Goal: Task Accomplishment & Management: Use online tool/utility

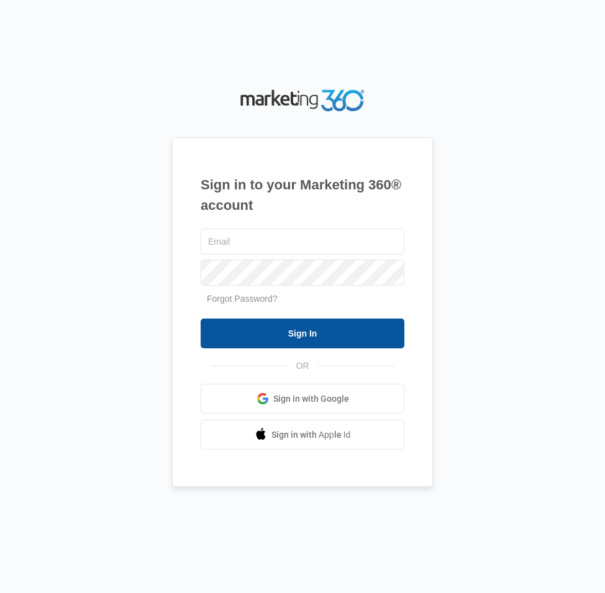
type input "[EMAIL_ADDRESS][DOMAIN_NAME]"
click at [253, 333] on input "Sign In" at bounding box center [303, 334] width 204 height 30
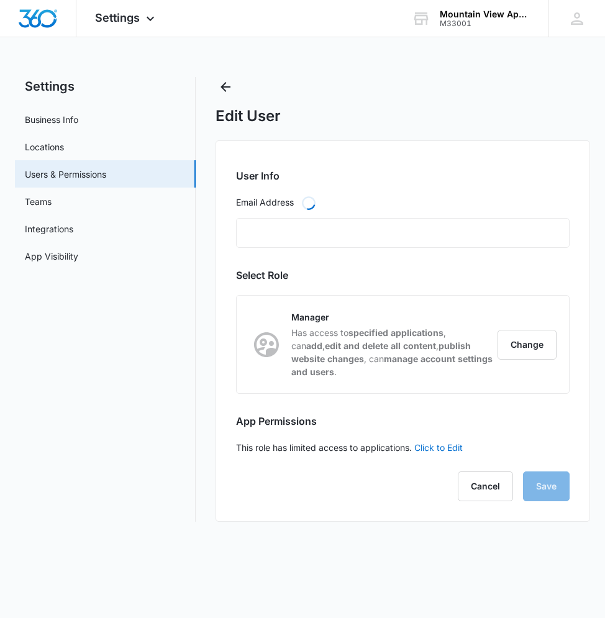
type input "[EMAIL_ADDRESS][DOMAIN_NAME]"
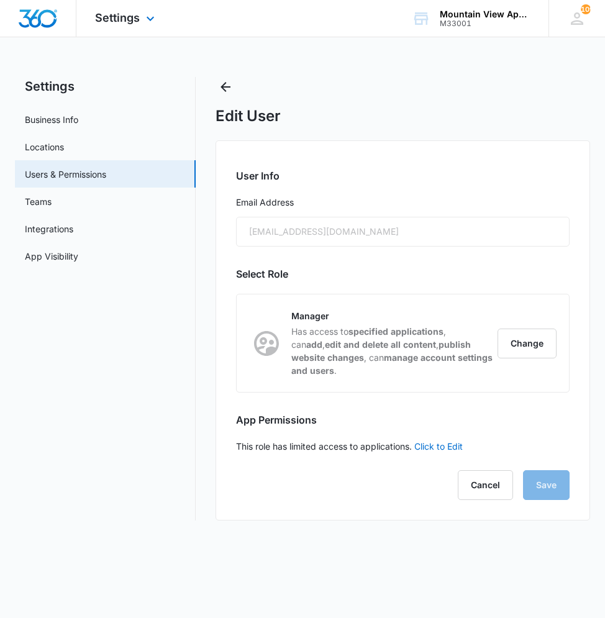
click at [140, 21] on div "Settings Apps Reputation Websites Forms CRM Email Social Content Ads Intelligen…" at bounding box center [126, 18] width 100 height 37
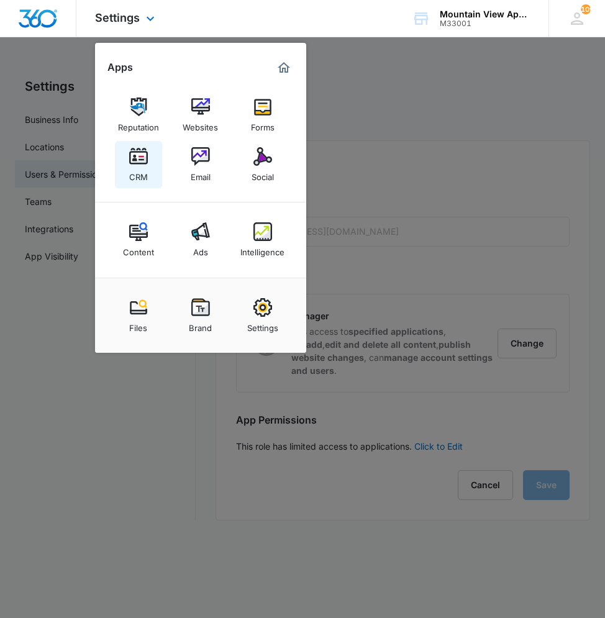
click at [137, 158] on img at bounding box center [138, 156] width 19 height 19
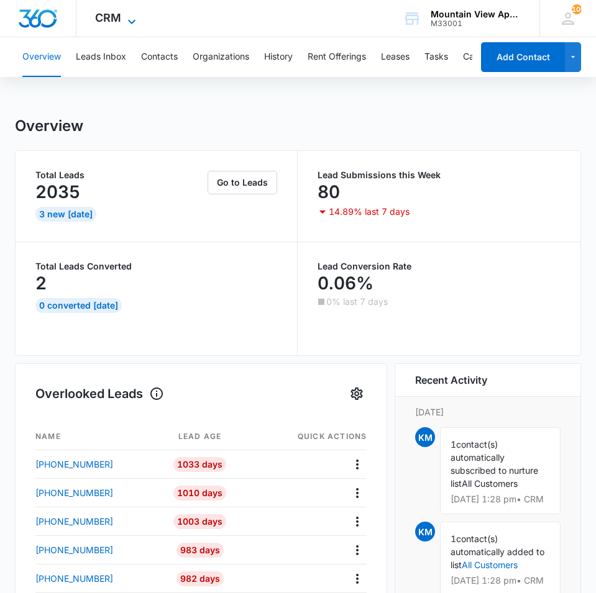
click at [124, 24] on icon at bounding box center [131, 21] width 15 height 15
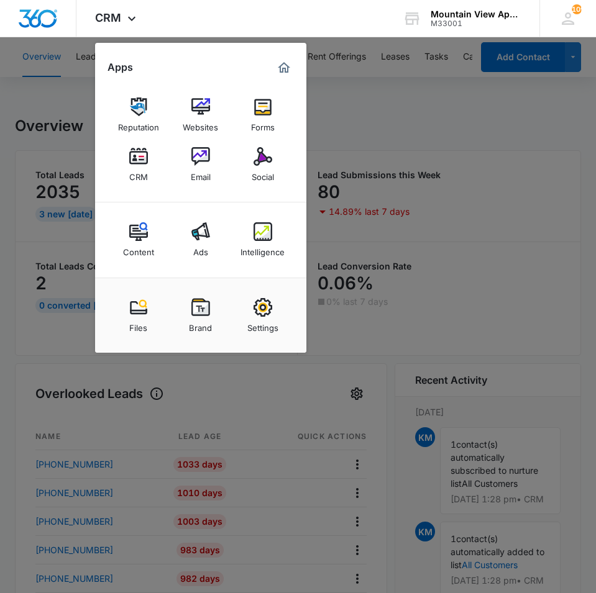
click at [457, 178] on div at bounding box center [298, 296] width 596 height 593
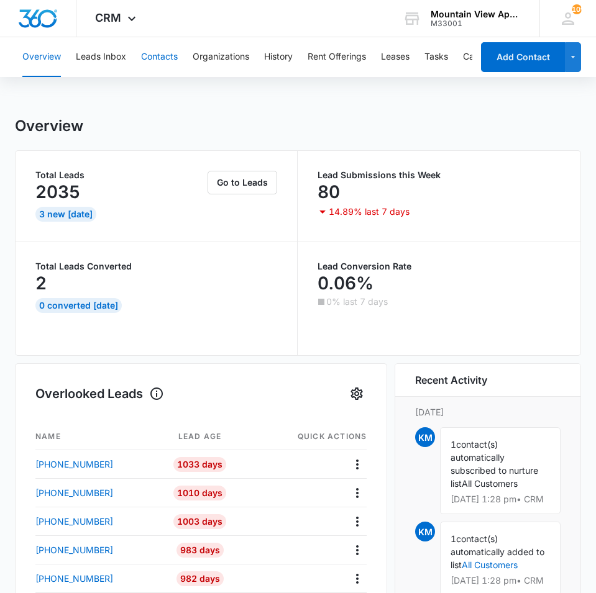
click at [172, 61] on button "Contacts" at bounding box center [159, 57] width 37 height 40
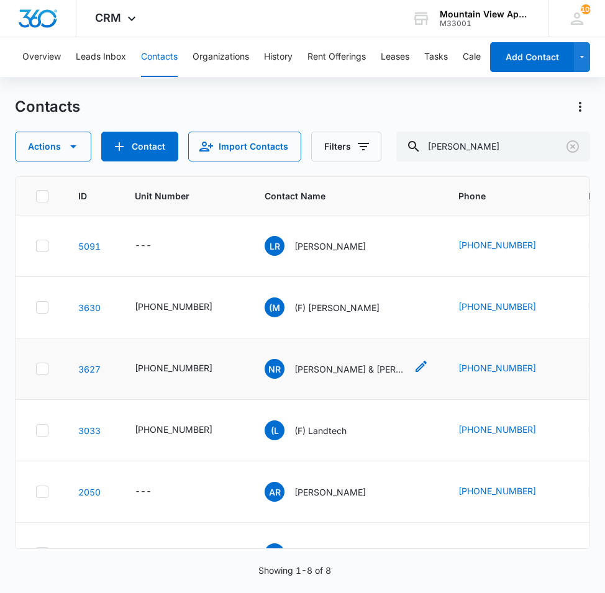
click at [333, 367] on p "[PERSON_NAME] & [PERSON_NAME]" at bounding box center [350, 369] width 112 height 13
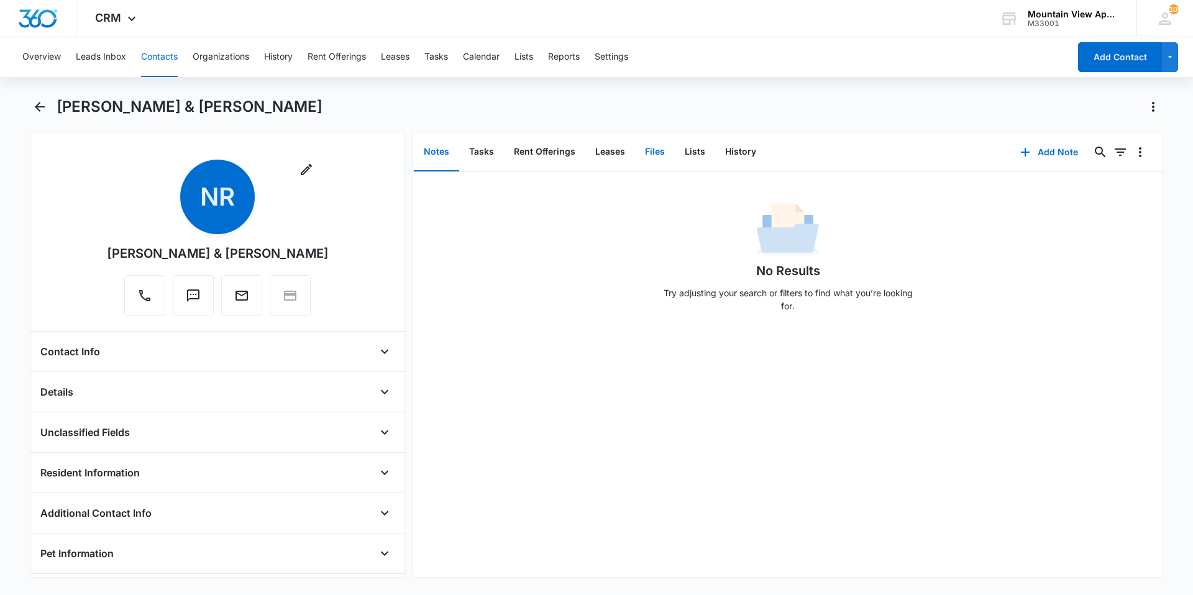
click at [604, 167] on button "Files" at bounding box center [655, 152] width 40 height 39
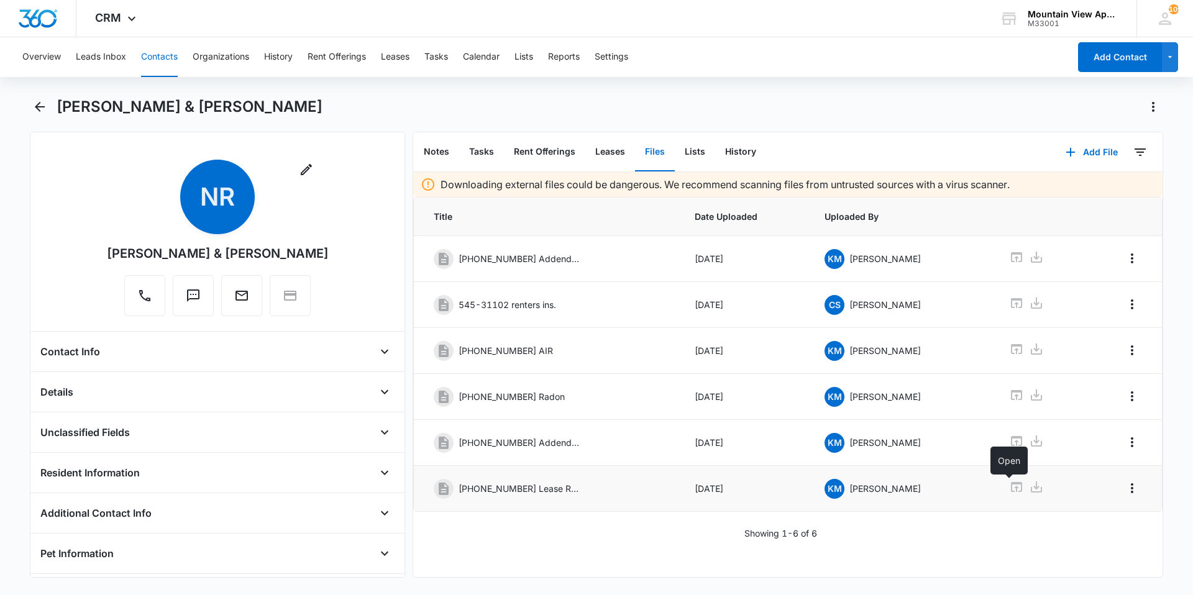
click at [604, 489] on icon at bounding box center [1016, 487] width 15 height 15
drag, startPoint x: 187, startPoint y: 42, endPoint x: 148, endPoint y: 69, distance: 47.2
click at [187, 42] on div "Overview Leads Inbox Contacts Organizations History Rent Offerings Leases Tasks…" at bounding box center [542, 57] width 1054 height 40
click at [148, 69] on button "Contacts" at bounding box center [159, 57] width 37 height 40
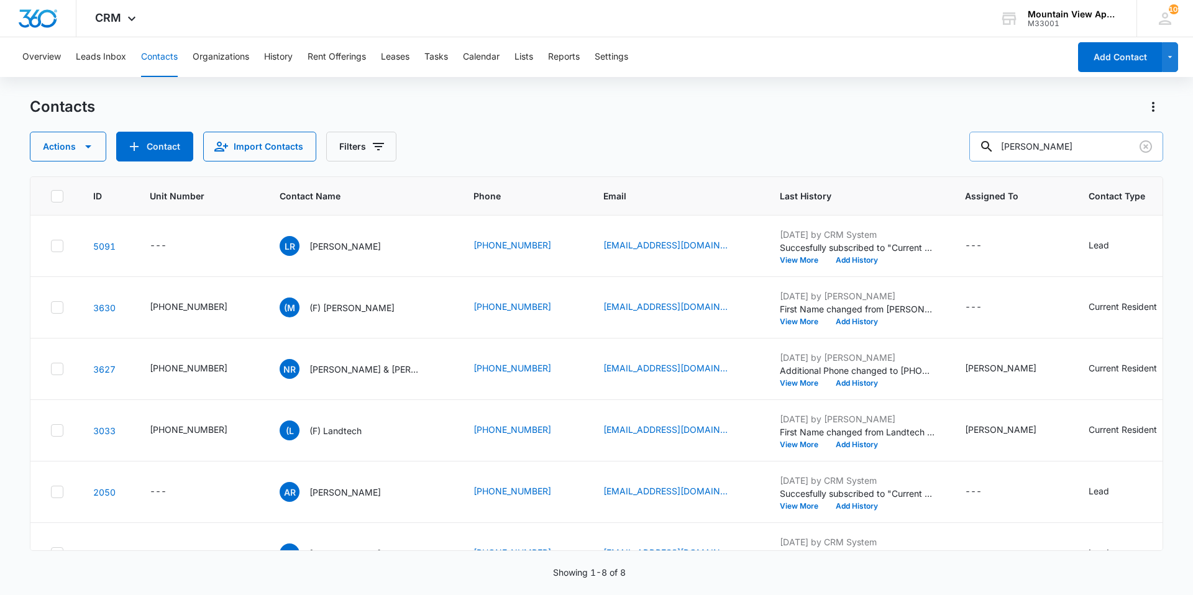
click at [604, 152] on input "[PERSON_NAME]" at bounding box center [1066, 147] width 194 height 30
drag, startPoint x: 1059, startPoint y: 145, endPoint x: 324, endPoint y: 36, distance: 742.3
click at [340, 29] on div "CRM Apps Reputation Websites Forms CRM Email Social Content Ads Intelligence Fi…" at bounding box center [596, 297] width 1193 height 594
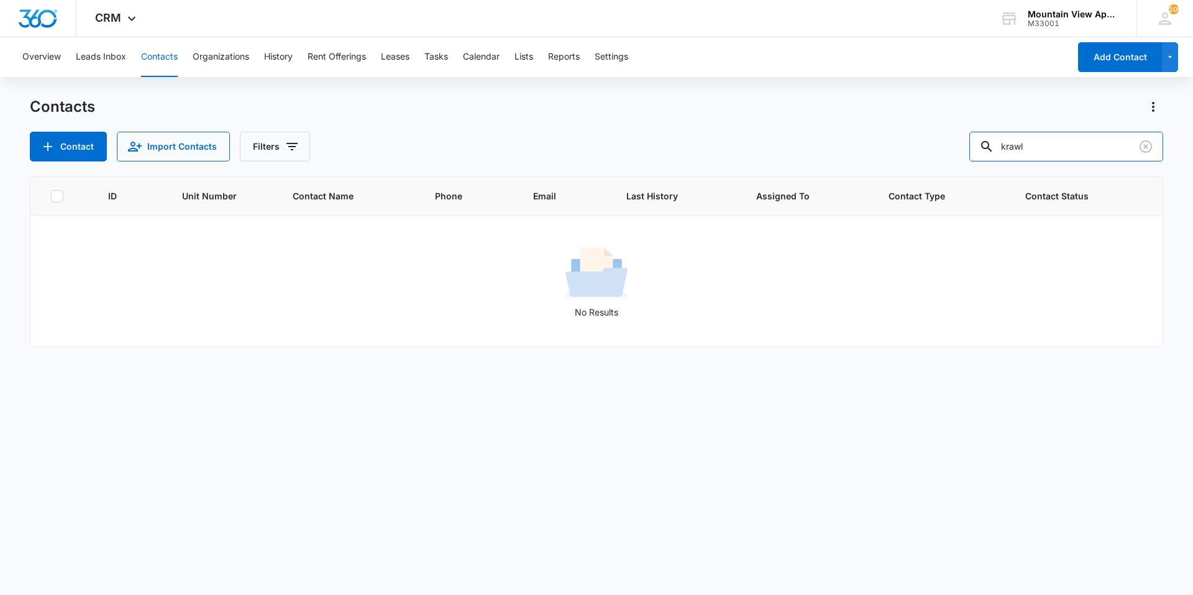
drag, startPoint x: 1053, startPoint y: 148, endPoint x: 815, endPoint y: 183, distance: 240.6
click at [604, 142] on div "Contact Import Contacts Filters krawl" at bounding box center [596, 147] width 1133 height 30
drag, startPoint x: 1067, startPoint y: 144, endPoint x: 737, endPoint y: 127, distance: 329.7
click at [604, 127] on div "Contacts Contact Import Contacts Filters krawl" at bounding box center [596, 129] width 1133 height 65
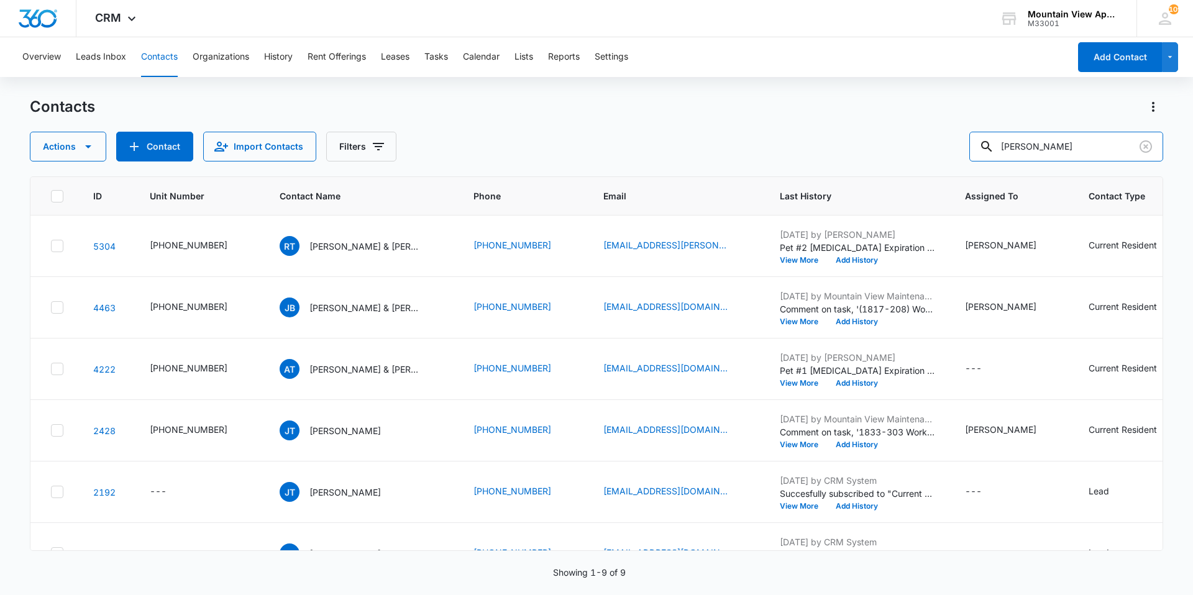
drag, startPoint x: 1054, startPoint y: 140, endPoint x: 534, endPoint y: 84, distance: 523.7
click at [534, 84] on div "Overview Leads Inbox Contacts Organizations History Rent Offerings Leases Tasks…" at bounding box center [596, 315] width 1193 height 557
type input "[PERSON_NAME]"
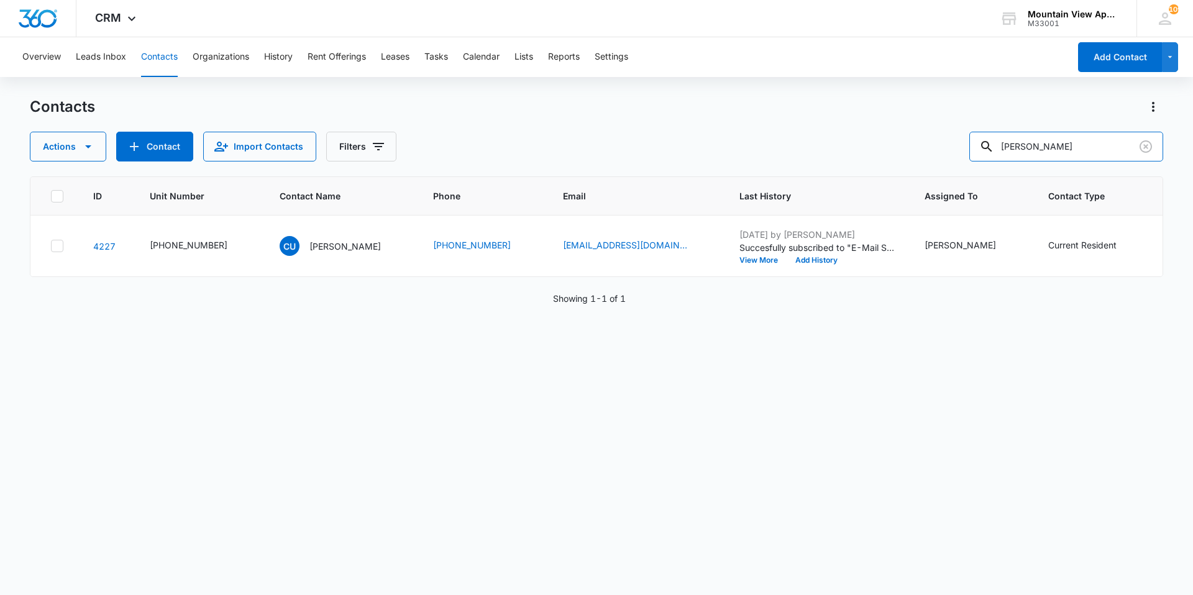
drag, startPoint x: 1067, startPoint y: 141, endPoint x: 428, endPoint y: 93, distance: 641.1
click at [449, 99] on div "Contacts Actions Contact Import Contacts Filters [PERSON_NAME]" at bounding box center [596, 129] width 1133 height 65
type input "[PERSON_NAME]"
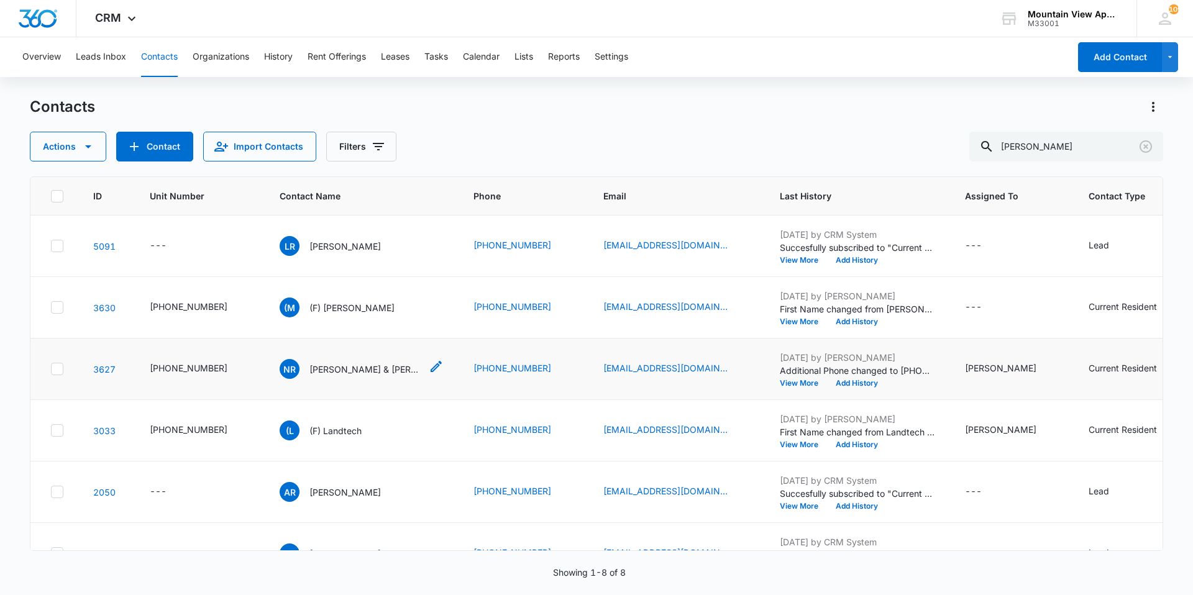
click at [332, 374] on p "[PERSON_NAME] & [PERSON_NAME]" at bounding box center [365, 369] width 112 height 13
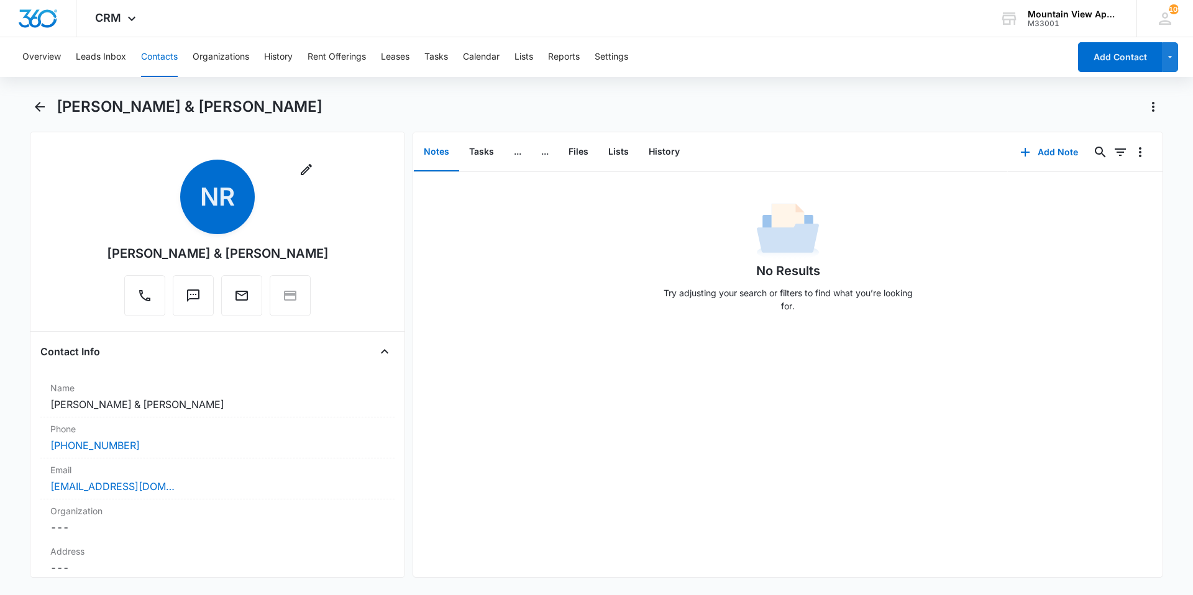
click at [162, 53] on button "Contacts" at bounding box center [159, 57] width 37 height 40
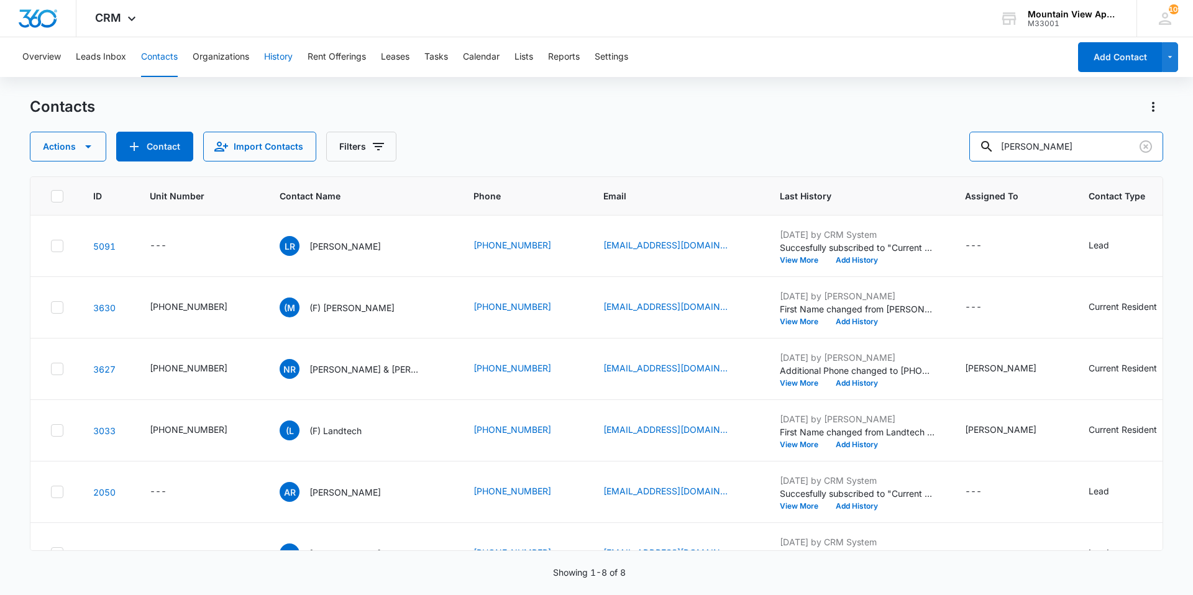
drag, startPoint x: 1057, startPoint y: 149, endPoint x: 280, endPoint y: 44, distance: 783.7
click at [281, 44] on div "Overview Leads Inbox Contacts Organizations History Rent Offerings Leases Tasks…" at bounding box center [596, 315] width 1193 height 557
type input "[PERSON_NAME]"
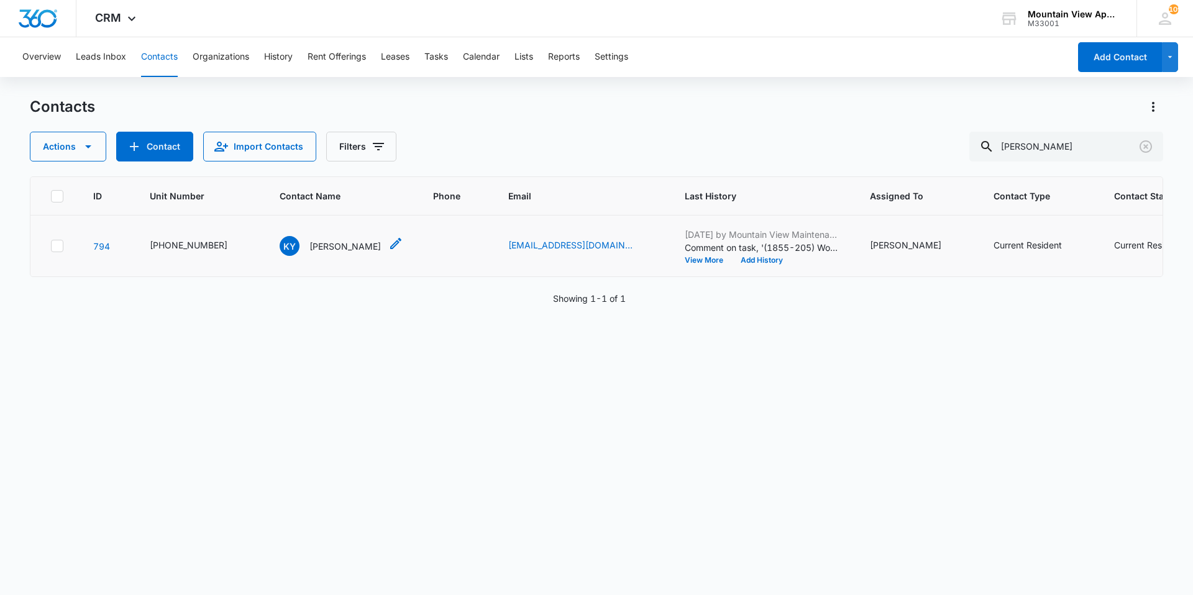
click at [335, 241] on p "[PERSON_NAME]" at bounding box center [344, 246] width 71 height 13
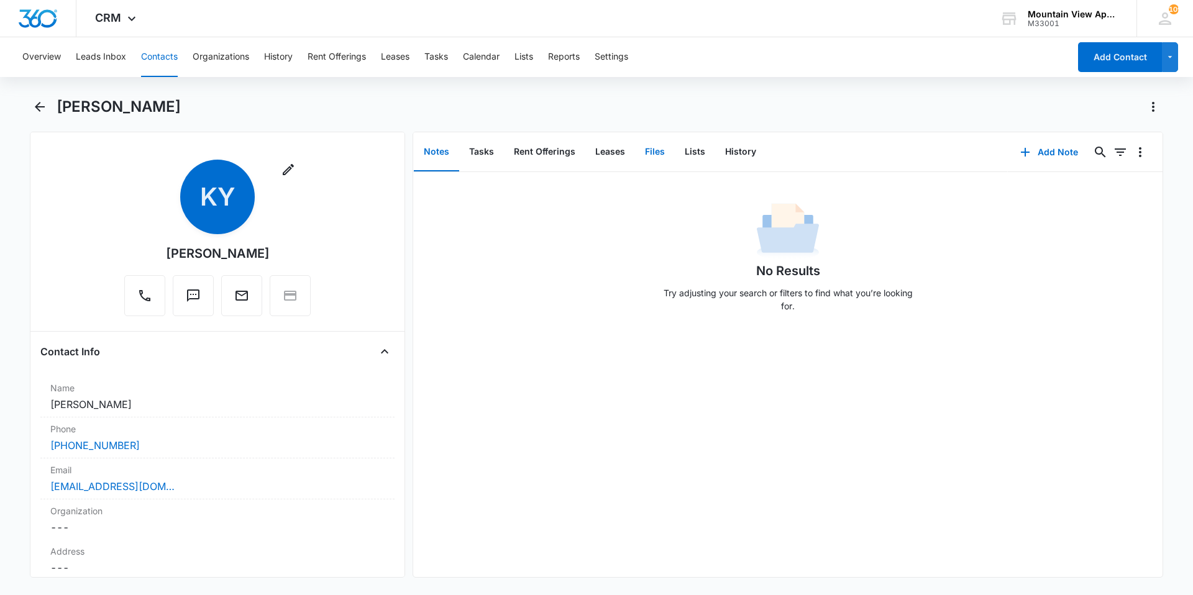
click at [604, 152] on button "Files" at bounding box center [655, 152] width 40 height 39
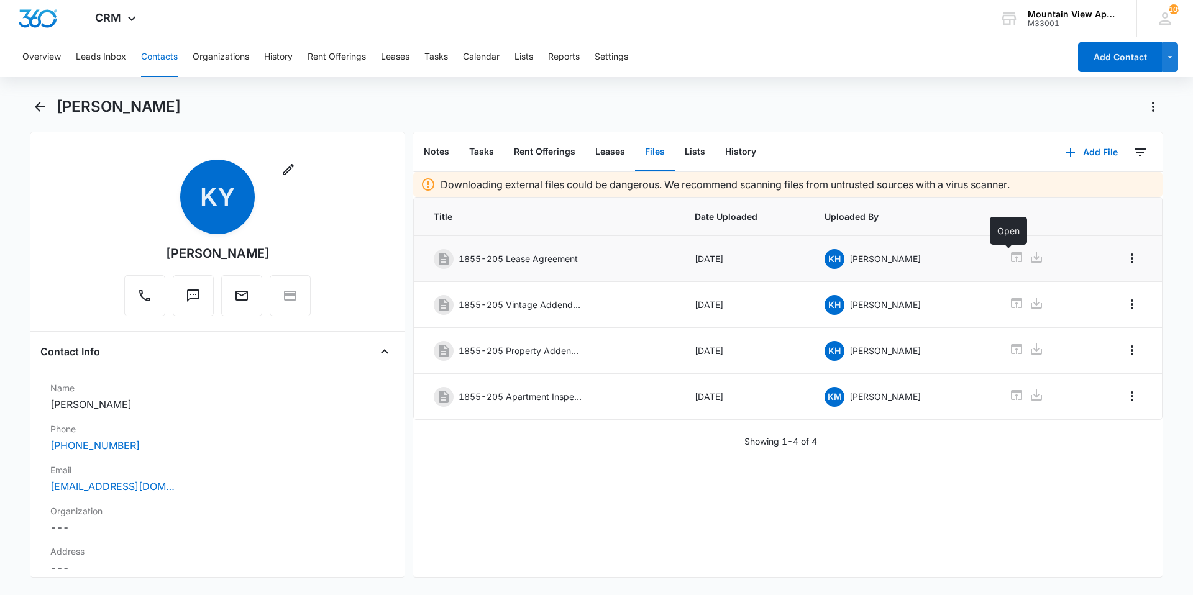
click at [604, 260] on td at bounding box center [1039, 259] width 91 height 46
click at [604, 262] on icon at bounding box center [1016, 257] width 11 height 10
click at [161, 59] on button "Contacts" at bounding box center [159, 57] width 37 height 40
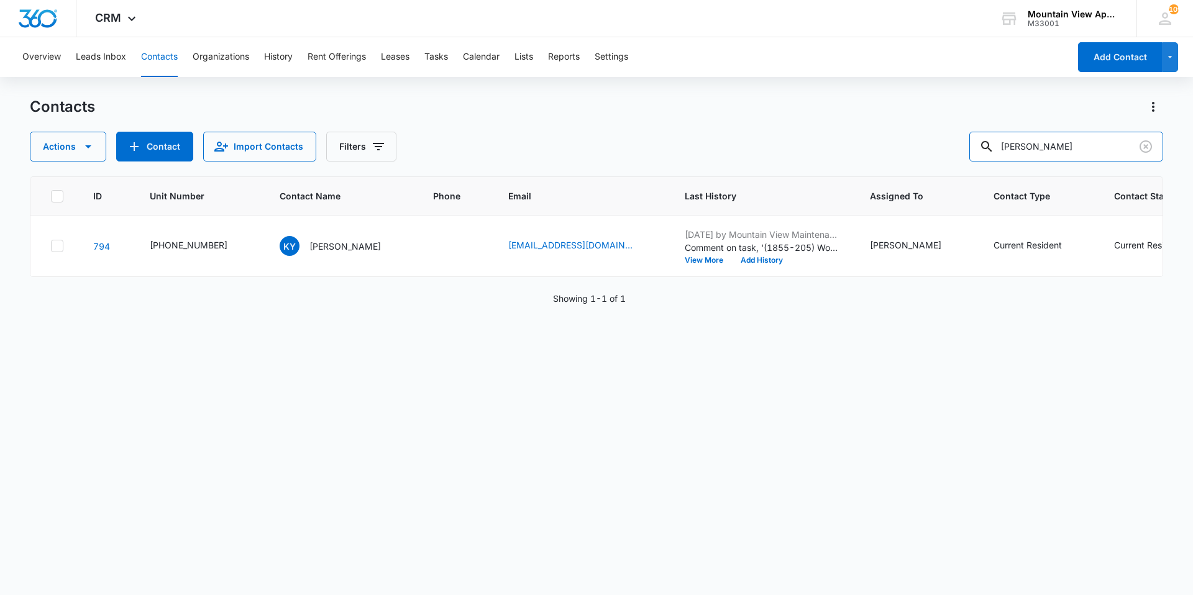
drag, startPoint x: 1054, startPoint y: 156, endPoint x: 724, endPoint y: 146, distance: 330.0
click at [604, 130] on div "Contacts Actions Contact Import Contacts Filters [PERSON_NAME]" at bounding box center [596, 129] width 1133 height 65
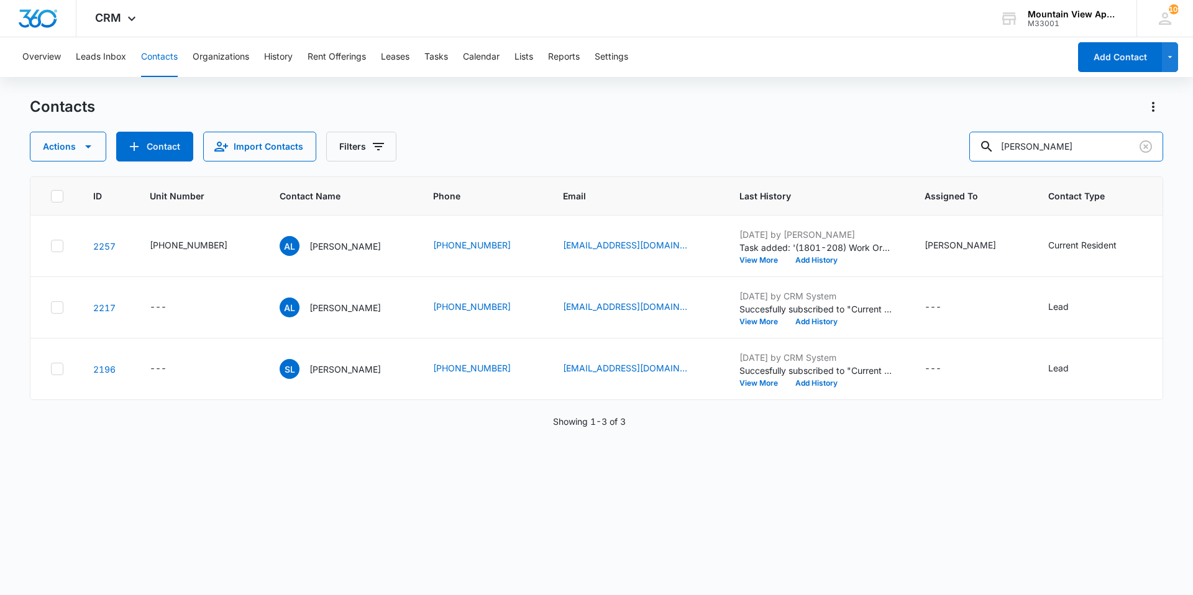
drag, startPoint x: 1052, startPoint y: 153, endPoint x: 702, endPoint y: 110, distance: 352.4
click at [604, 95] on div "Overview Leads Inbox Contacts Organizations History Rent Offerings Leases Tasks…" at bounding box center [596, 315] width 1193 height 557
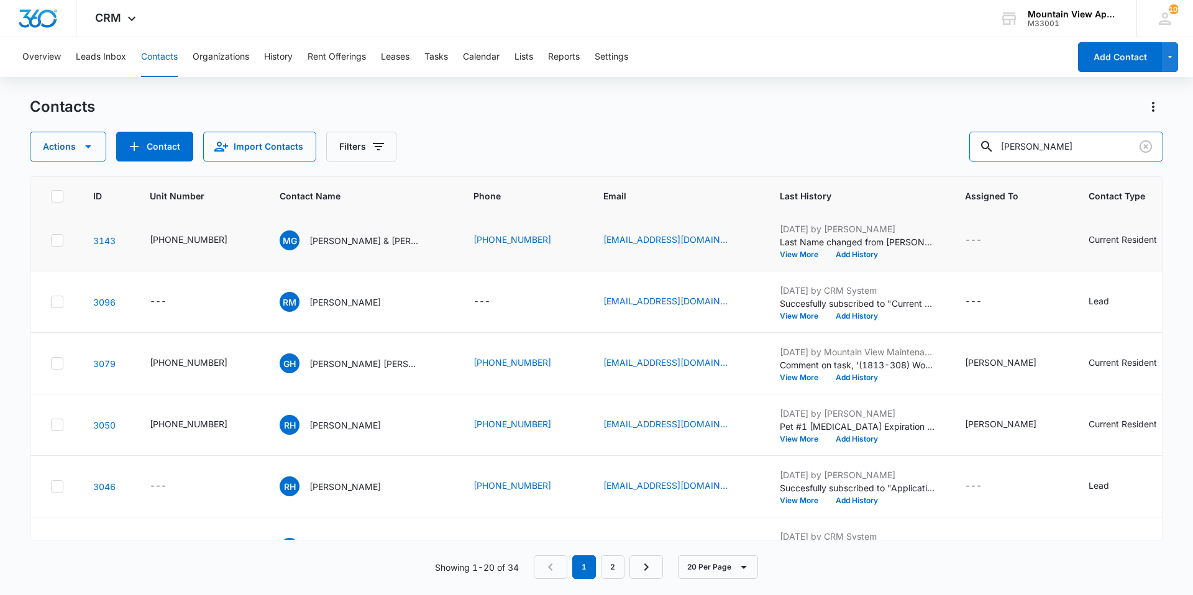
scroll to position [621, 0]
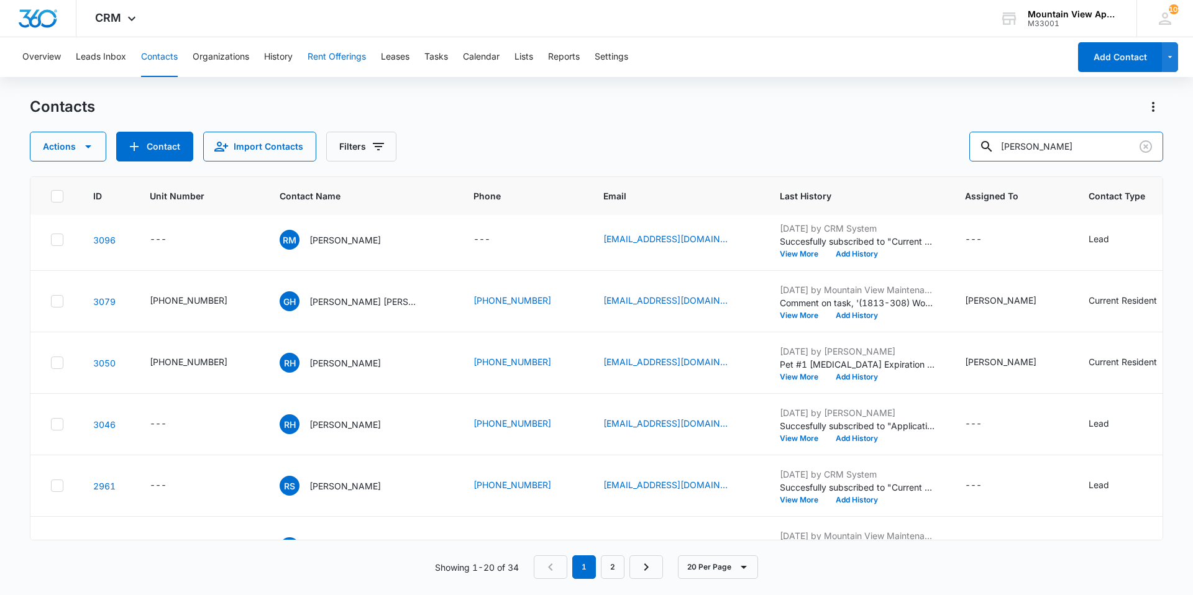
drag, startPoint x: 1060, startPoint y: 143, endPoint x: 336, endPoint y: 38, distance: 731.4
click at [342, 43] on div "Overview Leads Inbox Contacts Organizations History Rent Offerings Leases Tasks…" at bounding box center [596, 315] width 1193 height 557
type input "[PERSON_NAME]"
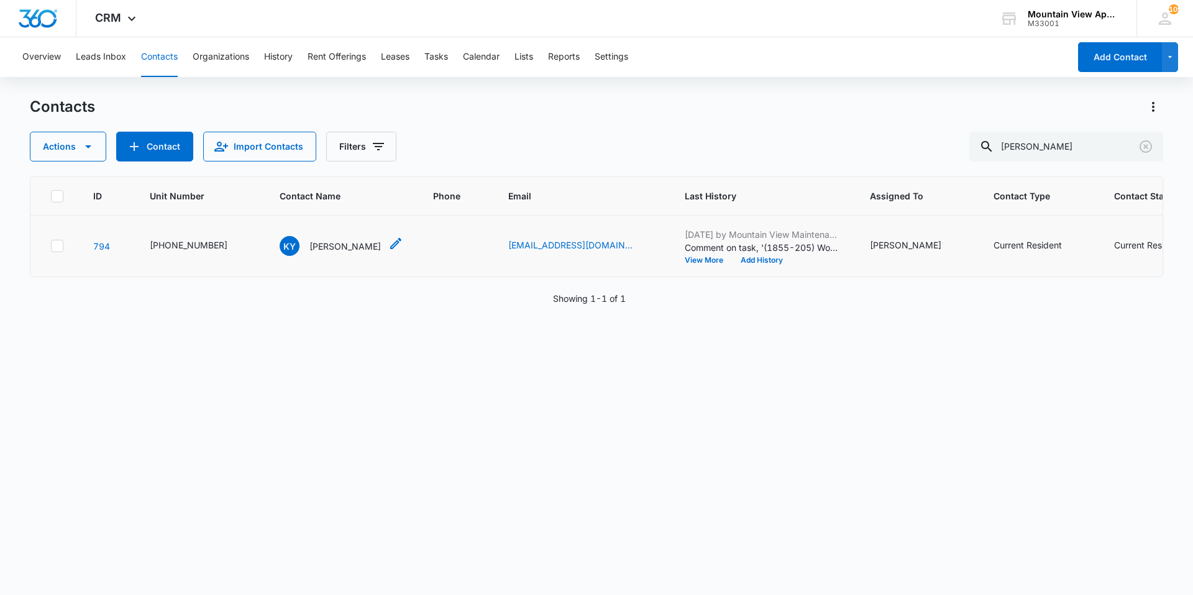
click at [324, 242] on p "[PERSON_NAME]" at bounding box center [344, 246] width 71 height 13
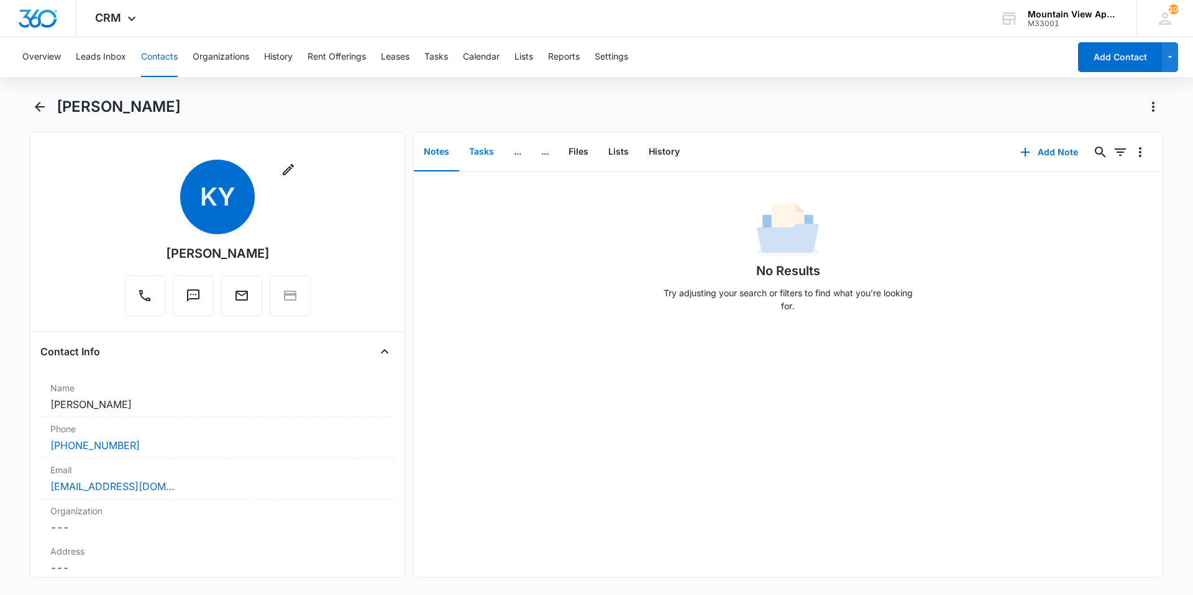
click at [466, 154] on button "Tasks" at bounding box center [481, 152] width 45 height 39
click at [604, 155] on button "Add Task" at bounding box center [1049, 152] width 82 height 30
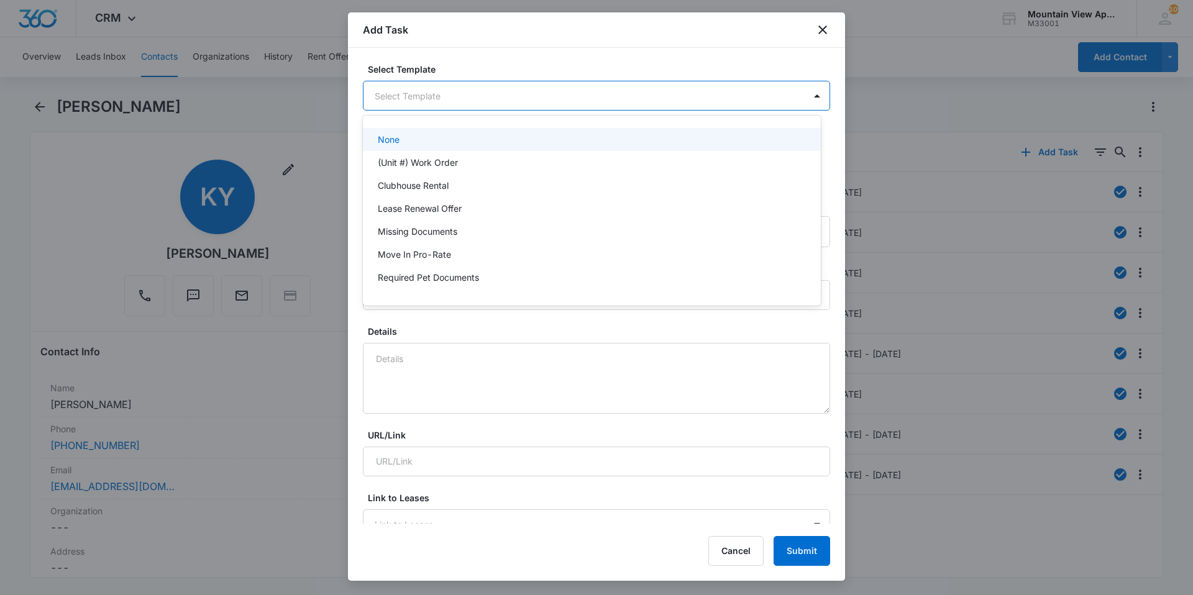
click at [474, 94] on body "CRM Apps Reputation Websites Forms CRM Email Social Content Ads Intelligence Fi…" at bounding box center [596, 297] width 1193 height 595
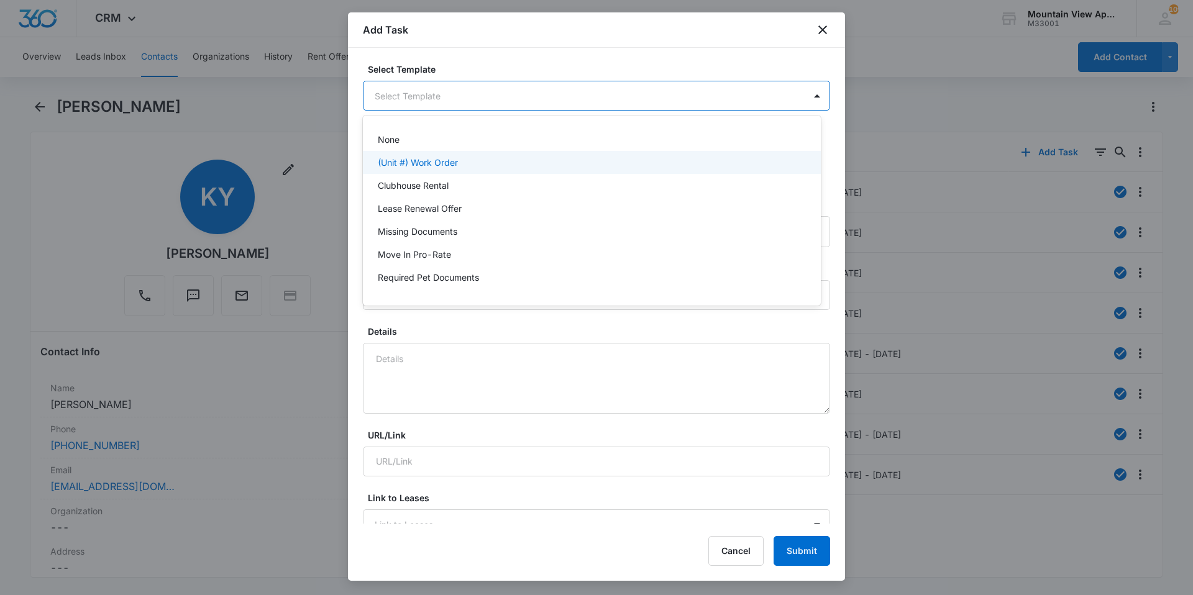
click at [466, 163] on div "(Unit #) Work Order" at bounding box center [591, 162] width 426 height 13
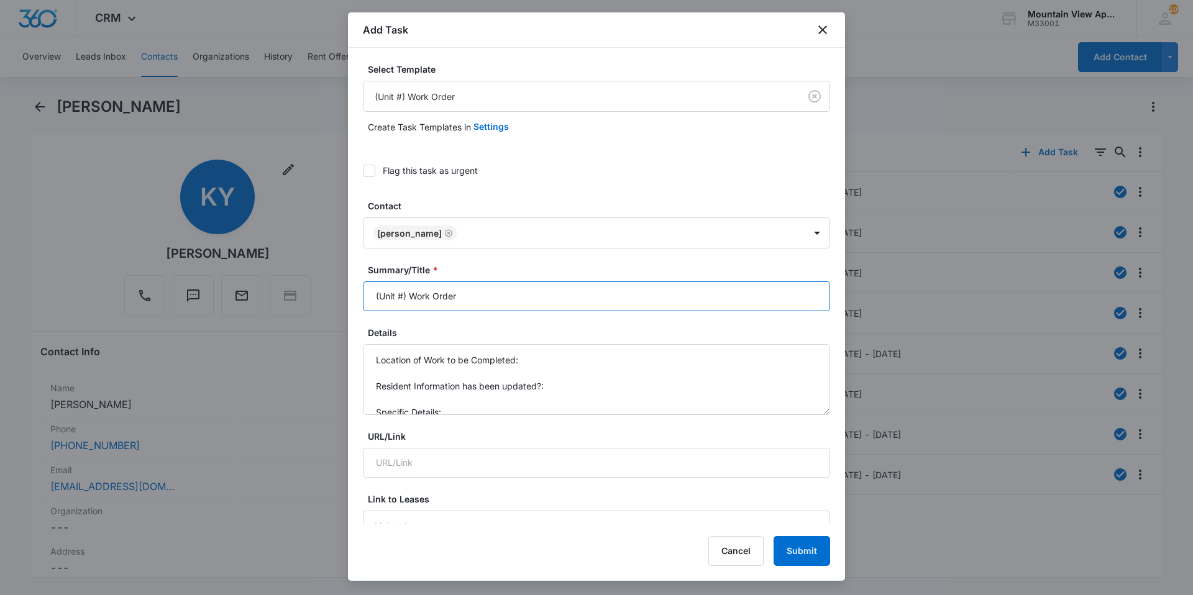
click at [401, 295] on input "(Unit #) Work Order" at bounding box center [596, 296] width 467 height 30
type input "(1855-205) Work Order"
click at [546, 365] on textarea "Location of Work to be Completed: Resident Information has been updated?: Speci…" at bounding box center [596, 379] width 467 height 71
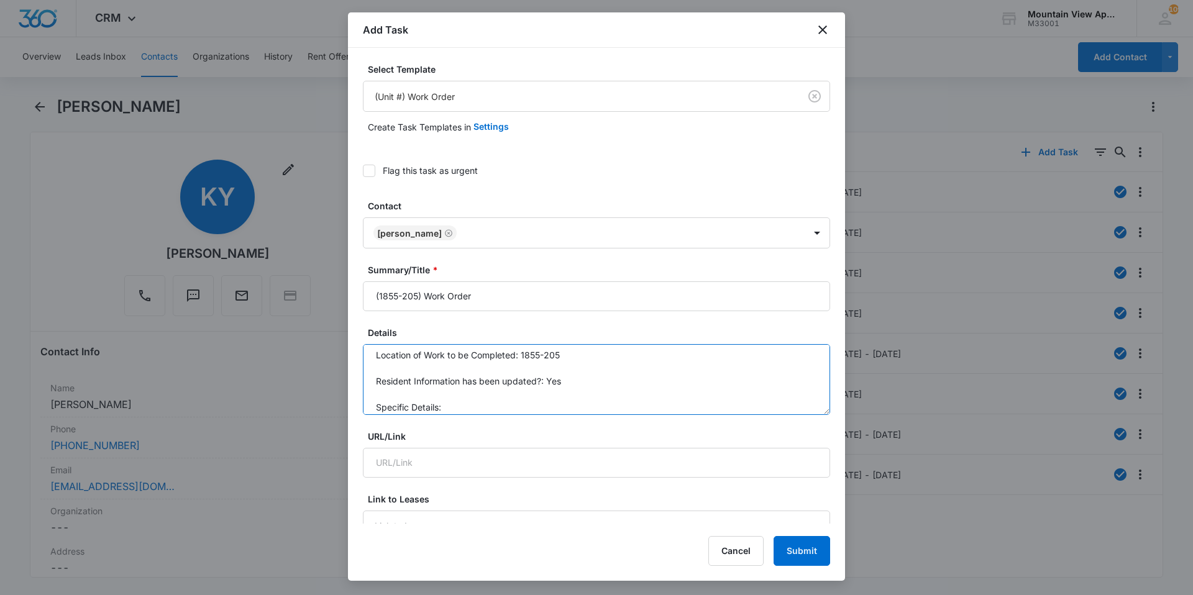
scroll to position [13, 0]
click at [498, 399] on textarea "Location of Work to be Completed: 1855-205 Resident Information has been update…" at bounding box center [596, 379] width 467 height 71
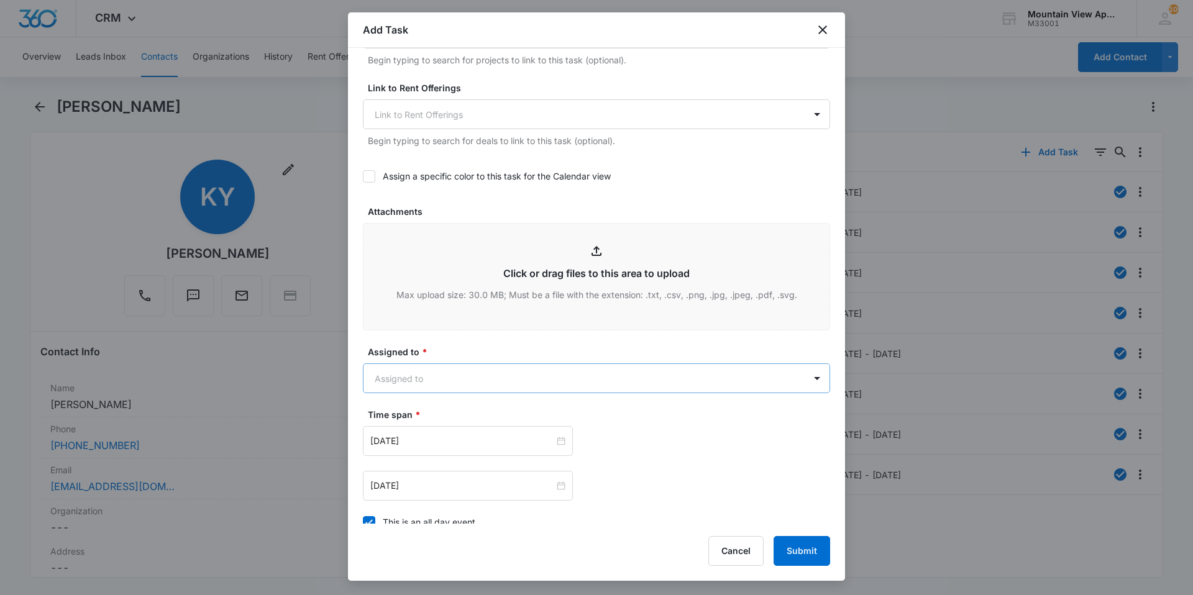
scroll to position [497, 0]
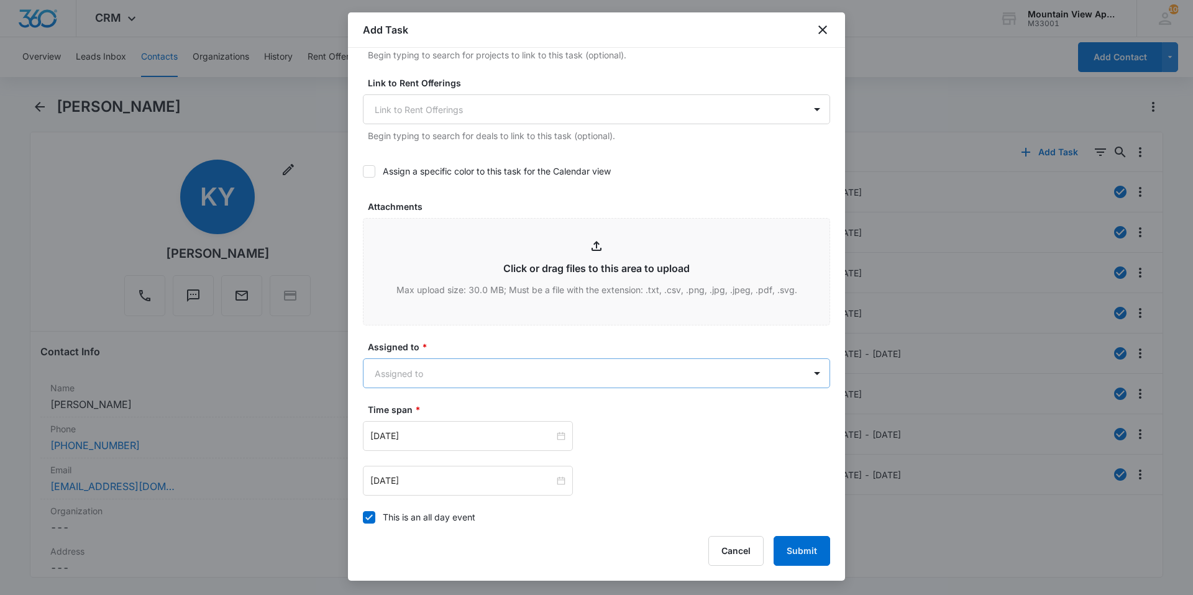
type textarea "Location of Work to be Completed: 1855-205 Resident Information has been update…"
click at [522, 376] on body "CRM Apps Reputation Websites Forms CRM Email Social Content Ads Intelligence Fi…" at bounding box center [596, 297] width 1193 height 595
type input "mountain"
click at [509, 440] on div "Mountain View Maintenance" at bounding box center [591, 440] width 426 height 13
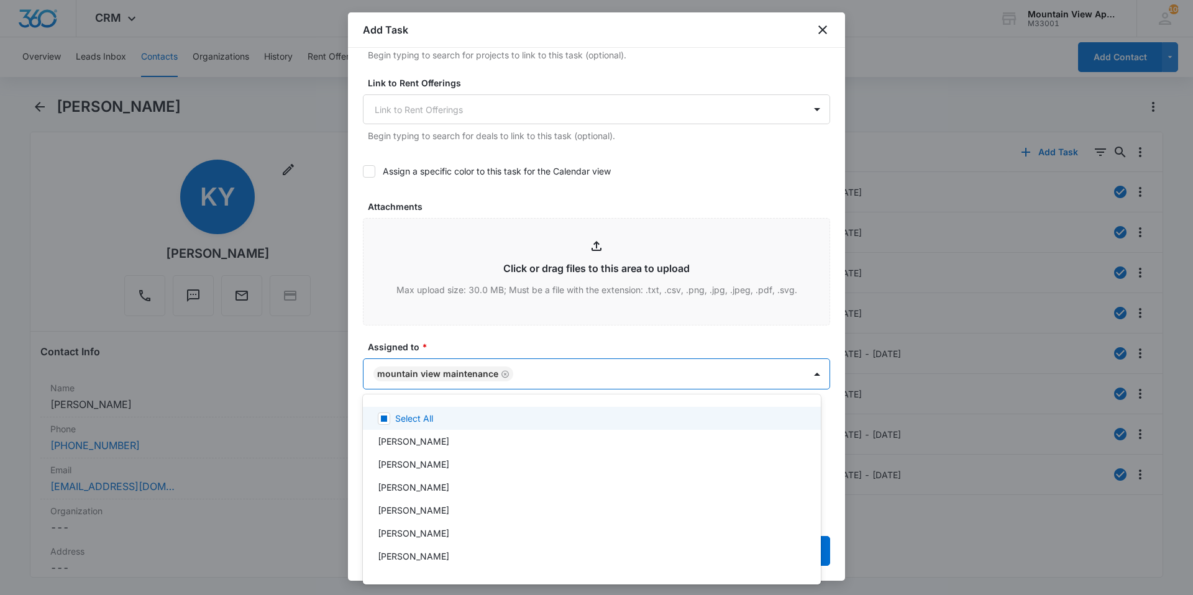
click at [542, 354] on div at bounding box center [596, 297] width 1193 height 595
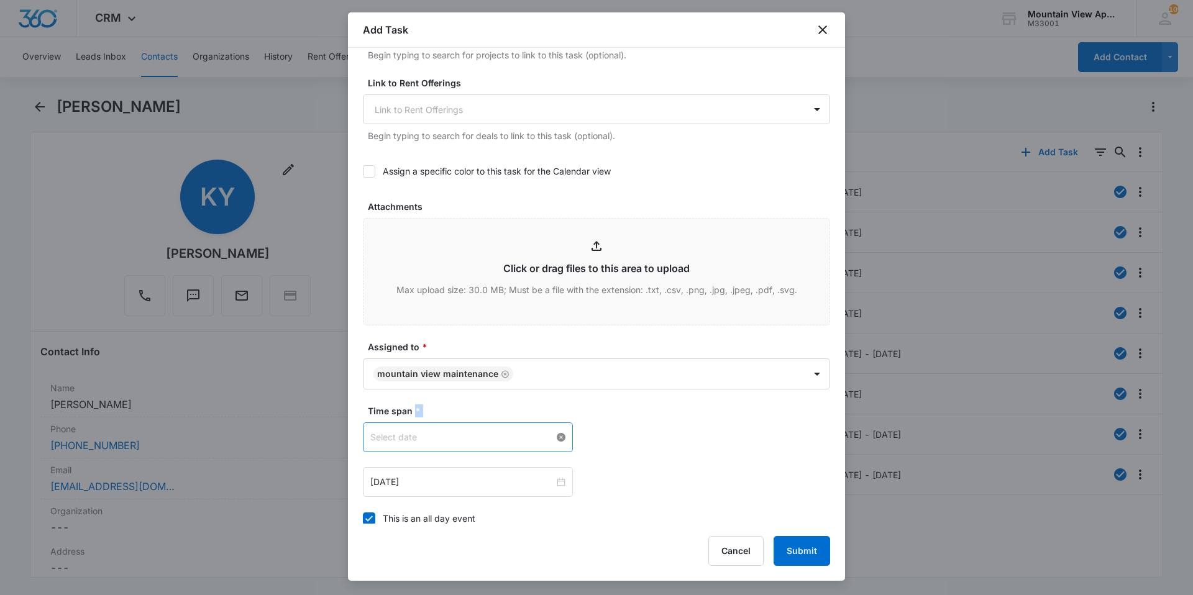
click at [559, 439] on div at bounding box center [467, 438] width 195 height 14
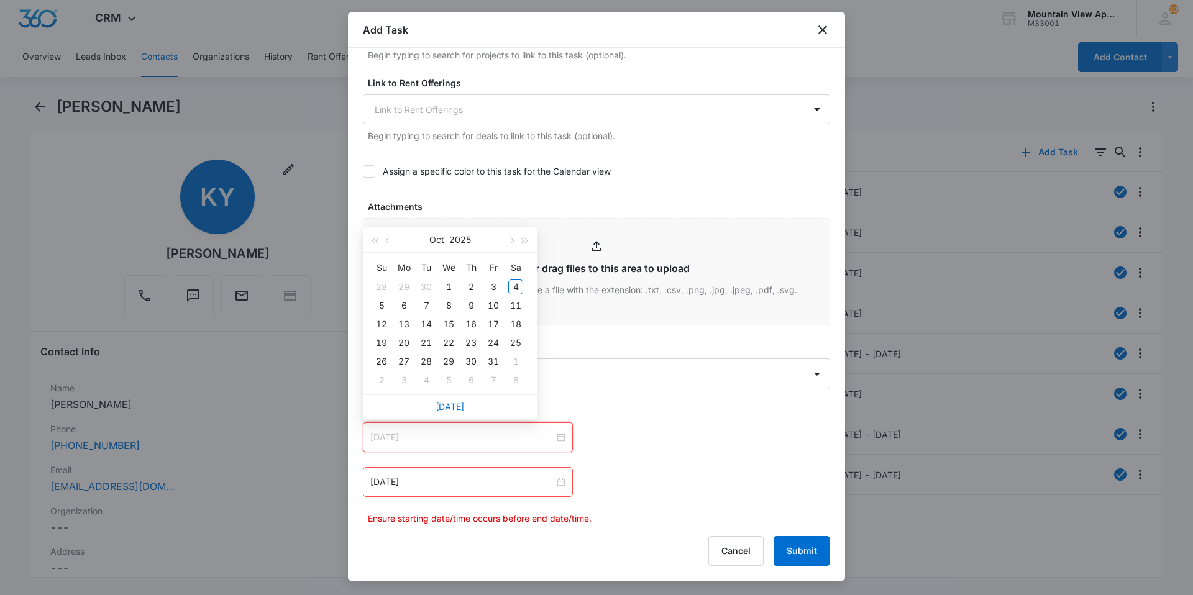
type input "[DATE]"
drag, startPoint x: 513, startPoint y: 289, endPoint x: 527, endPoint y: 317, distance: 31.4
click at [513, 293] on div "4" at bounding box center [515, 287] width 15 height 15
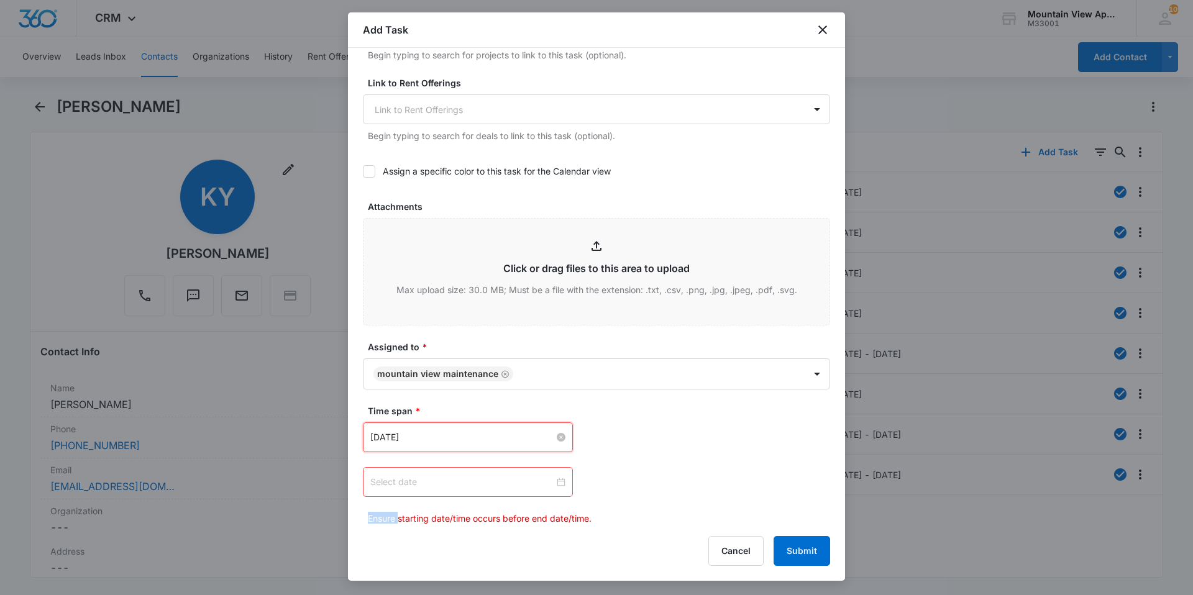
click at [560, 481] on div at bounding box center [467, 482] width 195 height 14
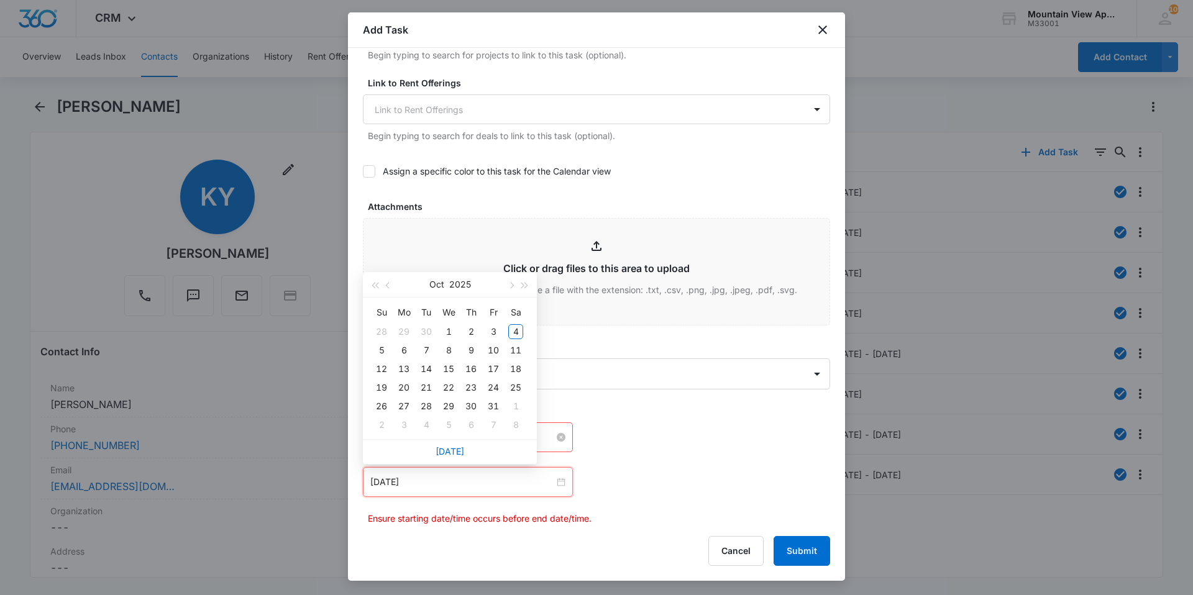
type input "[DATE]"
click at [448, 346] on div "8" at bounding box center [448, 350] width 15 height 15
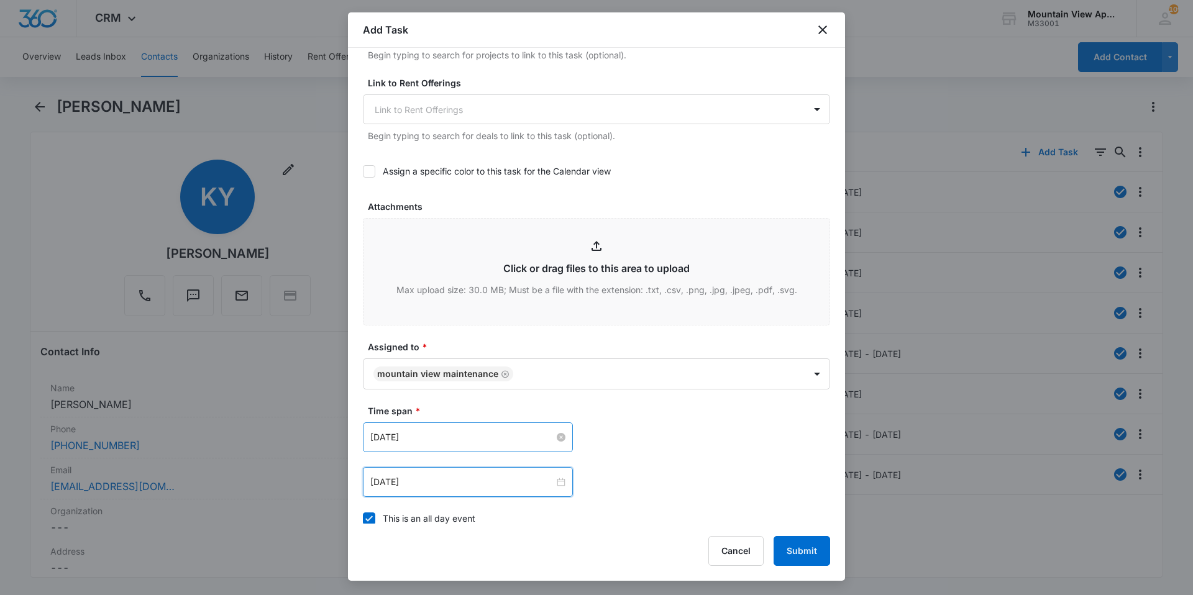
click at [604, 426] on div "[DATE] [DATE] Su Mo Tu We Th Fr Sa 28 29 30 1 2 3 4 5 6 7 8 9 10 11 12 13 14 15…" at bounding box center [596, 437] width 467 height 30
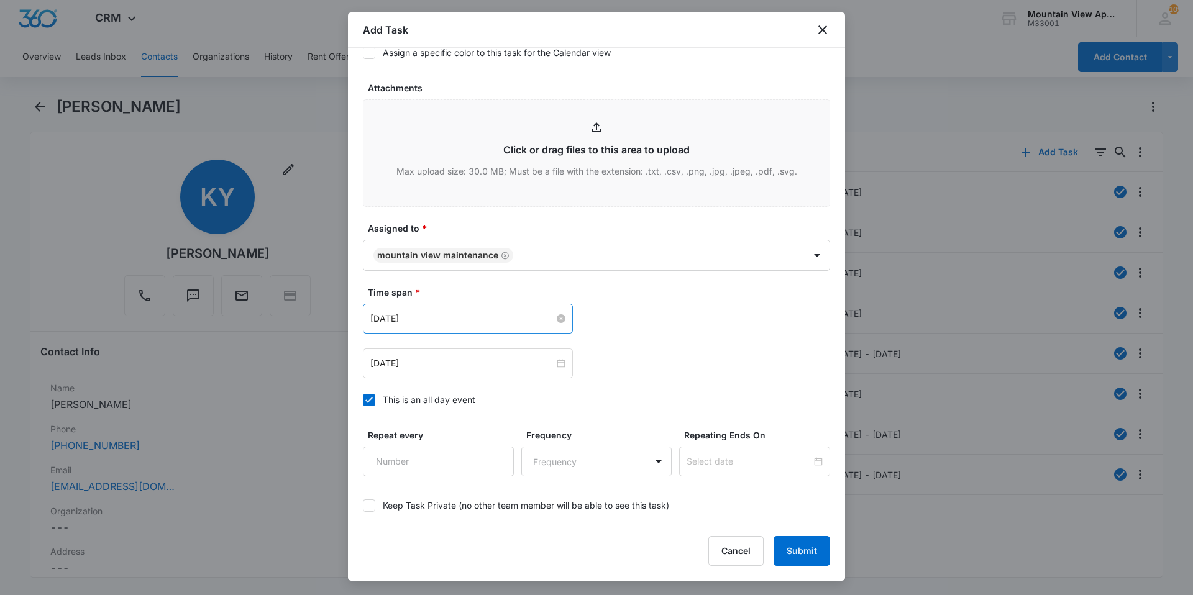
scroll to position [674, 0]
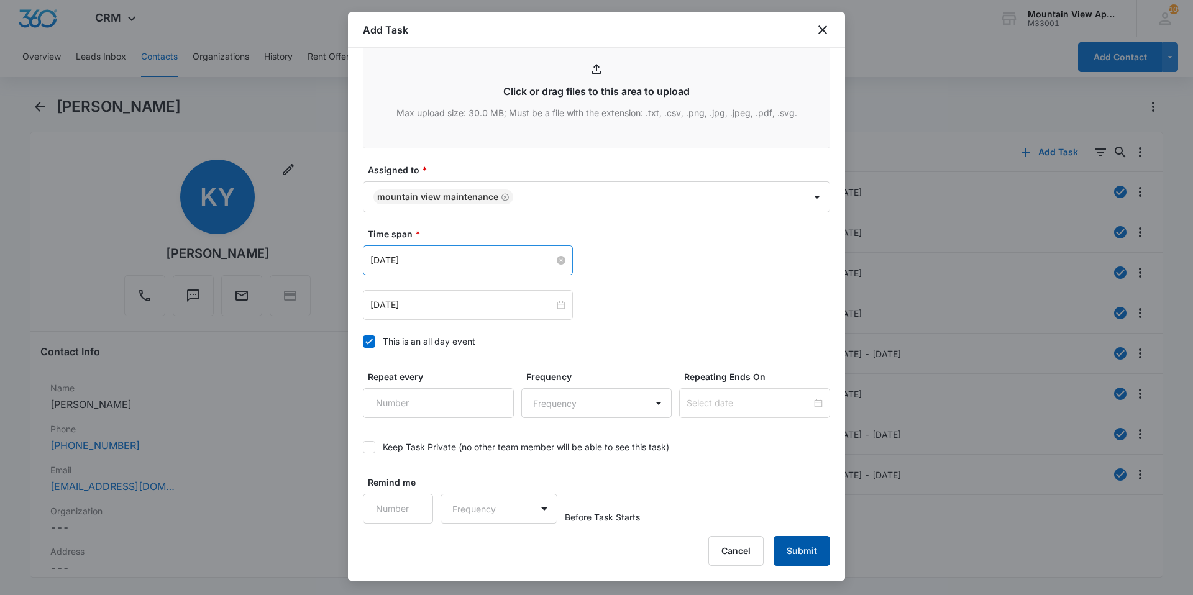
click at [604, 552] on button "Submit" at bounding box center [801, 551] width 57 height 30
